Goal: Task Accomplishment & Management: Use online tool/utility

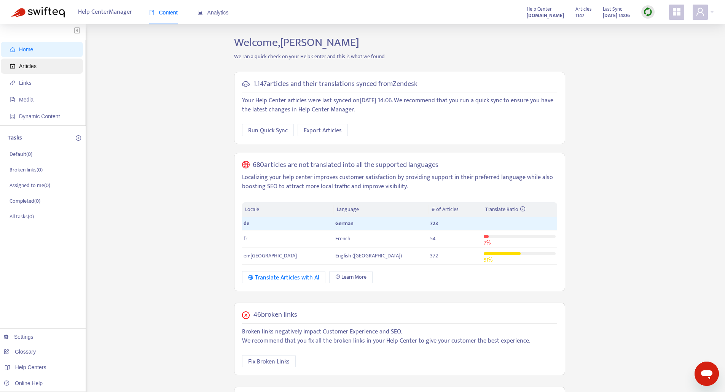
click at [33, 68] on span "Articles" at bounding box center [28, 66] width 18 height 6
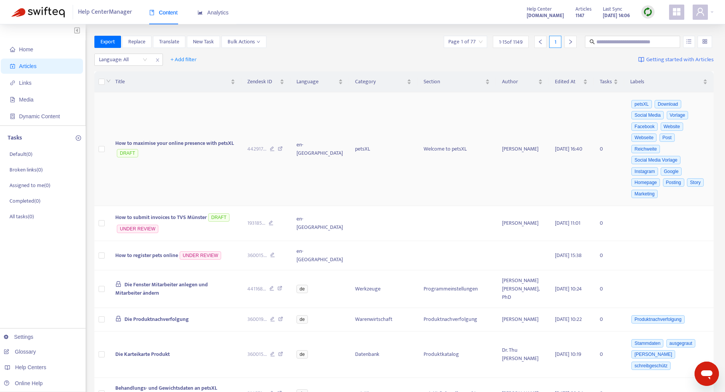
click at [105, 143] on td at bounding box center [101, 149] width 15 height 114
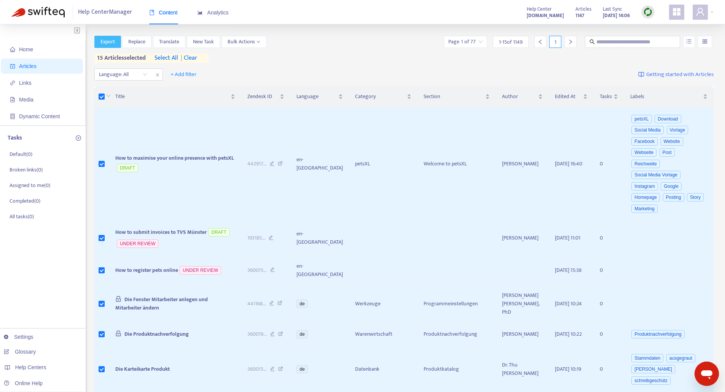
click at [103, 46] on button "Export" at bounding box center [107, 42] width 27 height 12
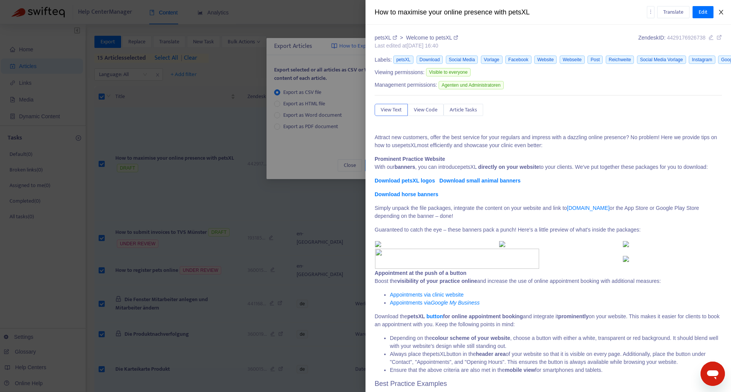
click at [722, 13] on icon "close" at bounding box center [721, 12] width 6 height 6
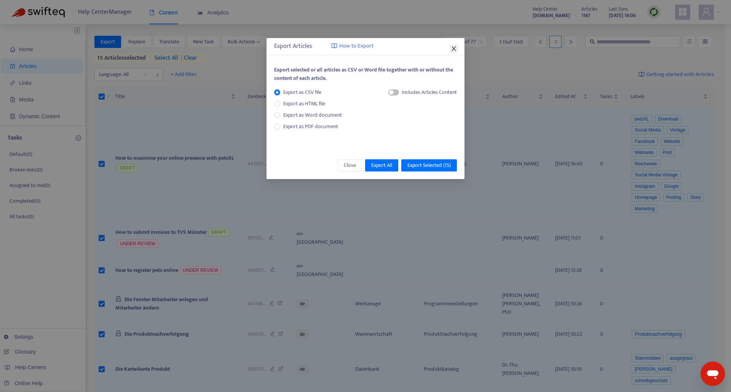
click at [453, 48] on icon "close" at bounding box center [453, 48] width 4 height 5
